Goal: Find specific page/section

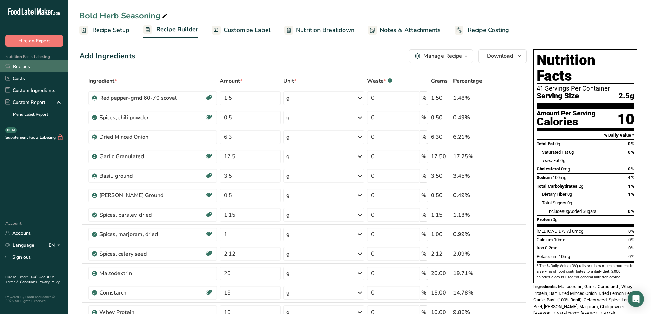
click at [30, 67] on link "Recipes" at bounding box center [34, 66] width 68 height 12
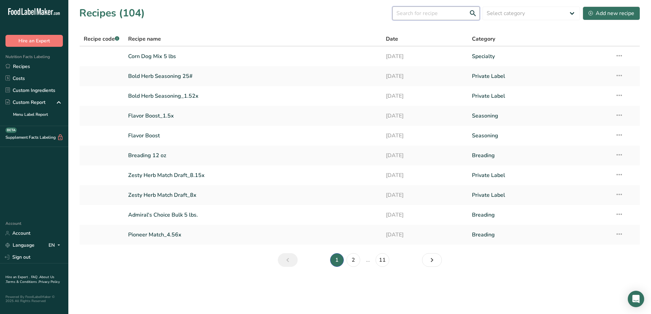
click at [460, 15] on input "text" at bounding box center [435, 13] width 87 height 14
click at [444, 12] on input "text" at bounding box center [435, 13] width 87 height 14
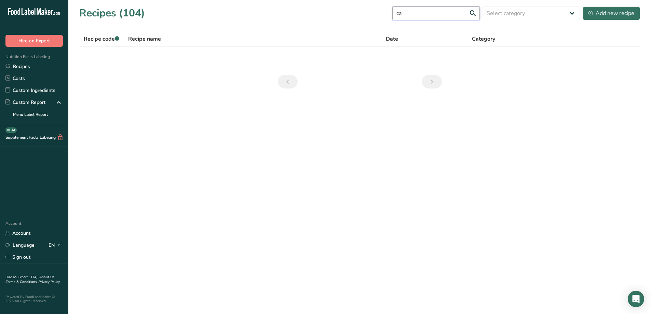
type input "c"
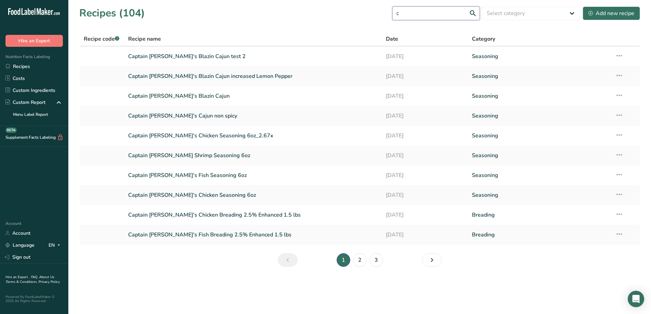
click at [347, 6] on div "Recipes (104) c Select category All Baked Goods Batter [GEOGRAPHIC_DATA] Breadi…" at bounding box center [359, 12] width 561 height 15
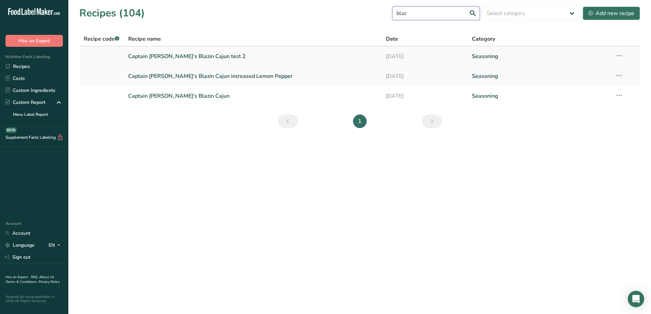
type input "blaz"
click at [194, 56] on link "Captain [PERSON_NAME]'s Blazin Cajun test 2" at bounding box center [253, 56] width 250 height 14
